Goal: Task Accomplishment & Management: Use online tool/utility

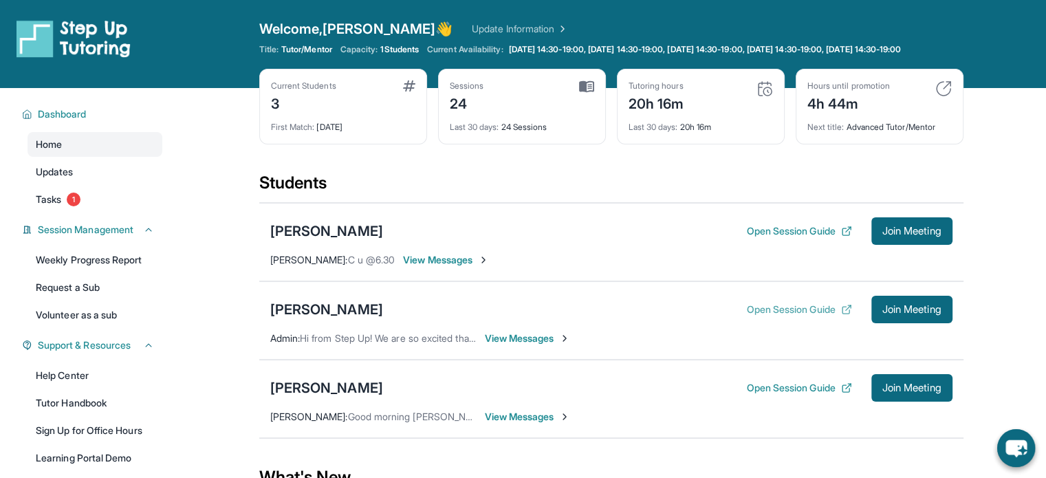
click at [787, 316] on button "Open Session Guide" at bounding box center [798, 310] width 105 height 14
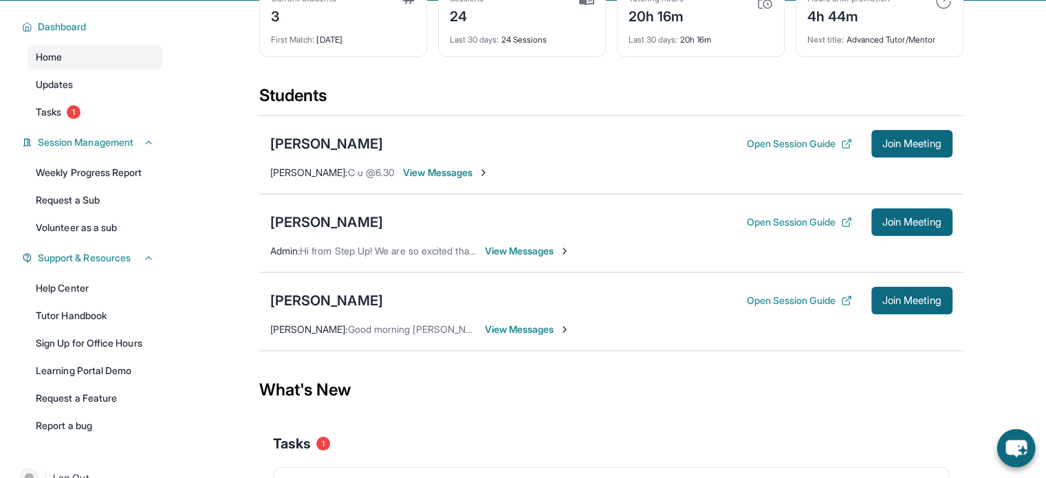
scroll to position [73, 0]
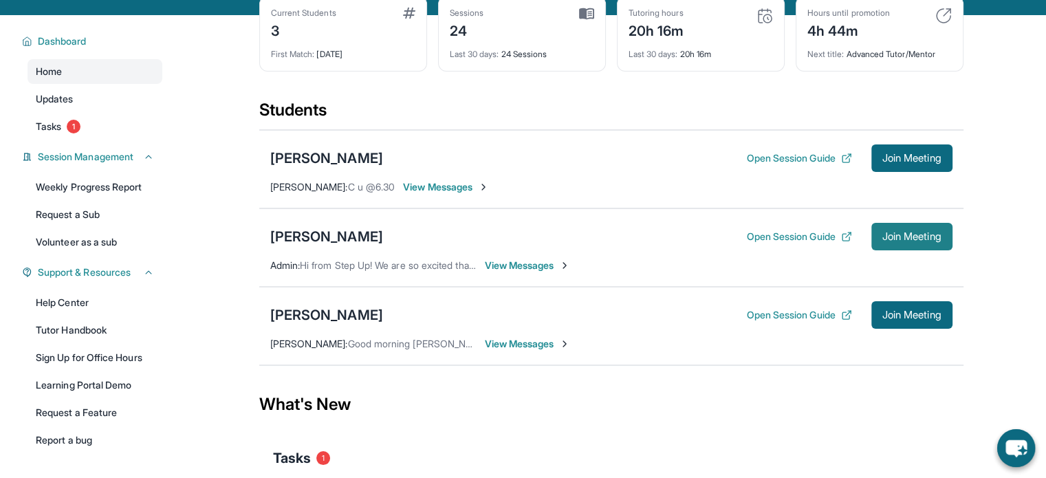
click at [944, 244] on button "Join Meeting" at bounding box center [912, 237] width 81 height 28
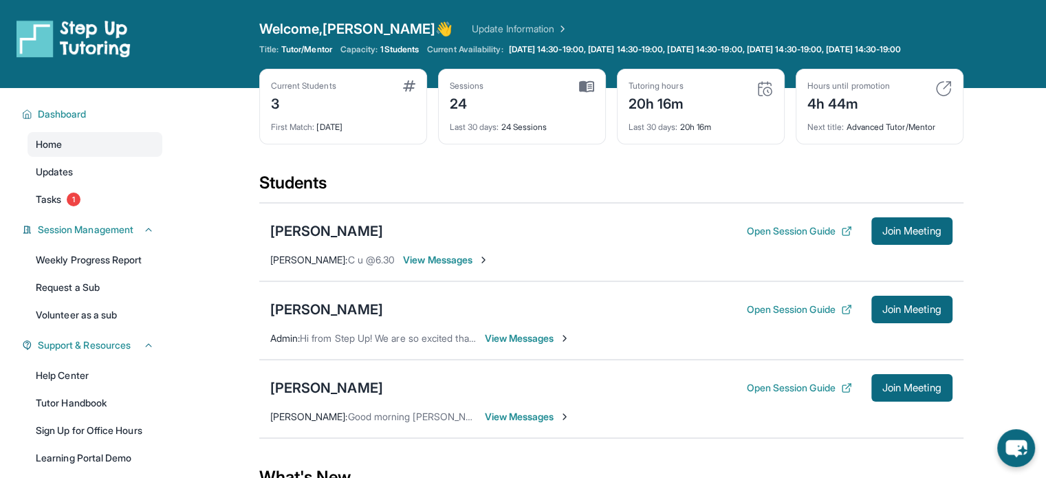
click at [506, 345] on span "View Messages" at bounding box center [528, 339] width 86 height 14
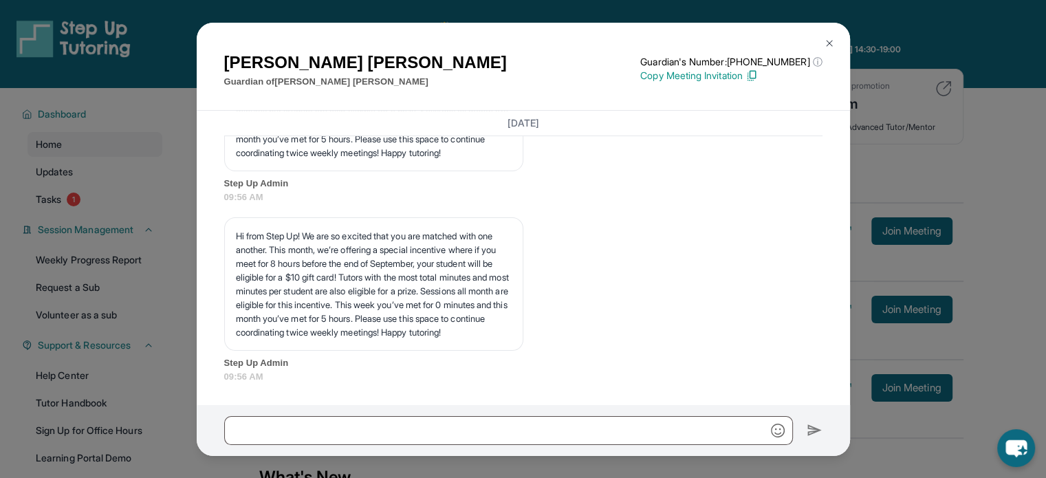
scroll to position [5895, 0]
click at [828, 41] on img at bounding box center [829, 43] width 11 height 11
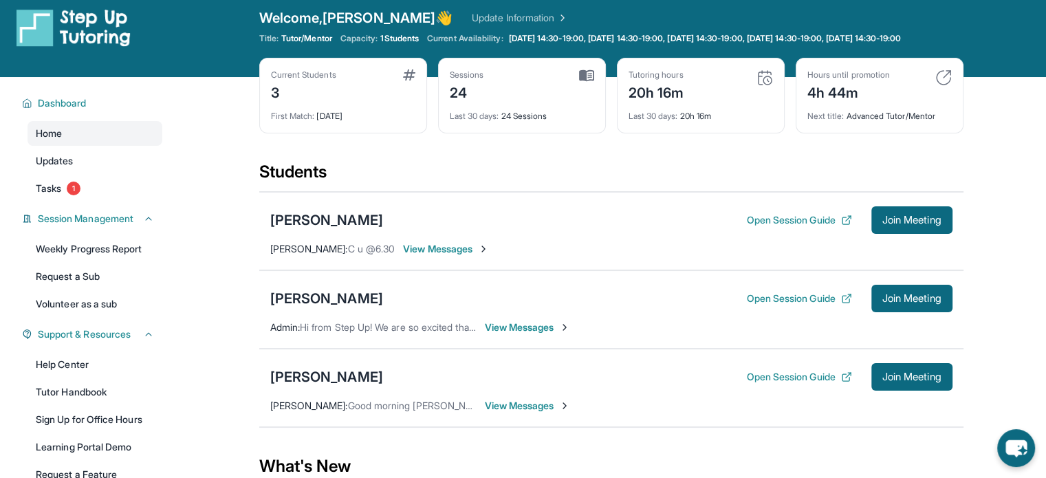
scroll to position [0, 0]
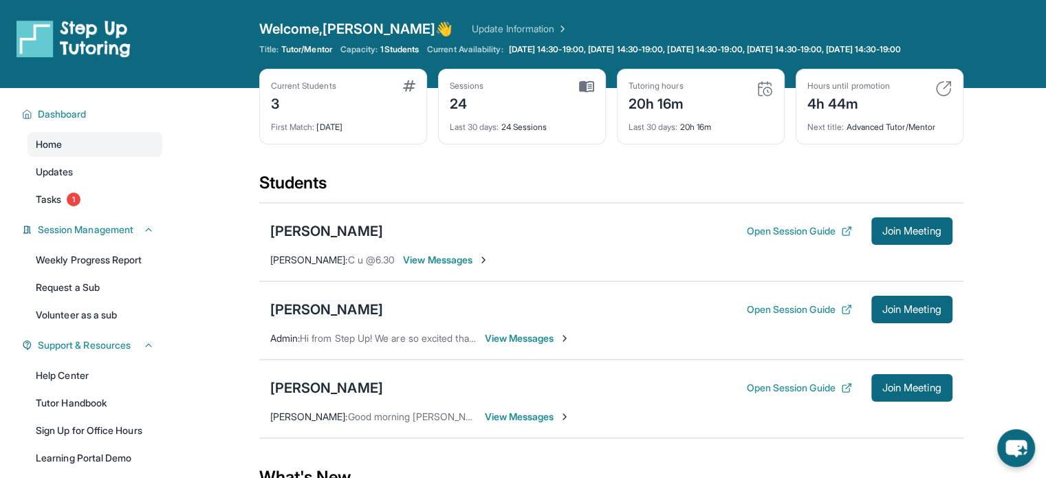
click at [341, 317] on div "[PERSON_NAME]" at bounding box center [326, 309] width 113 height 19
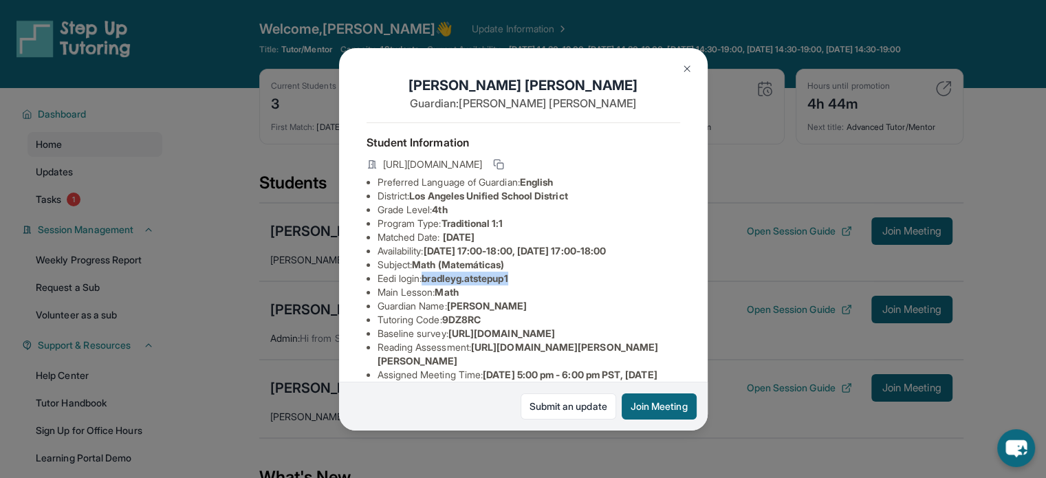
drag, startPoint x: 532, startPoint y: 292, endPoint x: 427, endPoint y: 289, distance: 104.6
click at [427, 286] on li "Eedi login : bradleyg.atstepup1" at bounding box center [529, 279] width 303 height 14
copy span "bradleyg.atstepup1"
